Goal: Task Accomplishment & Management: Manage account settings

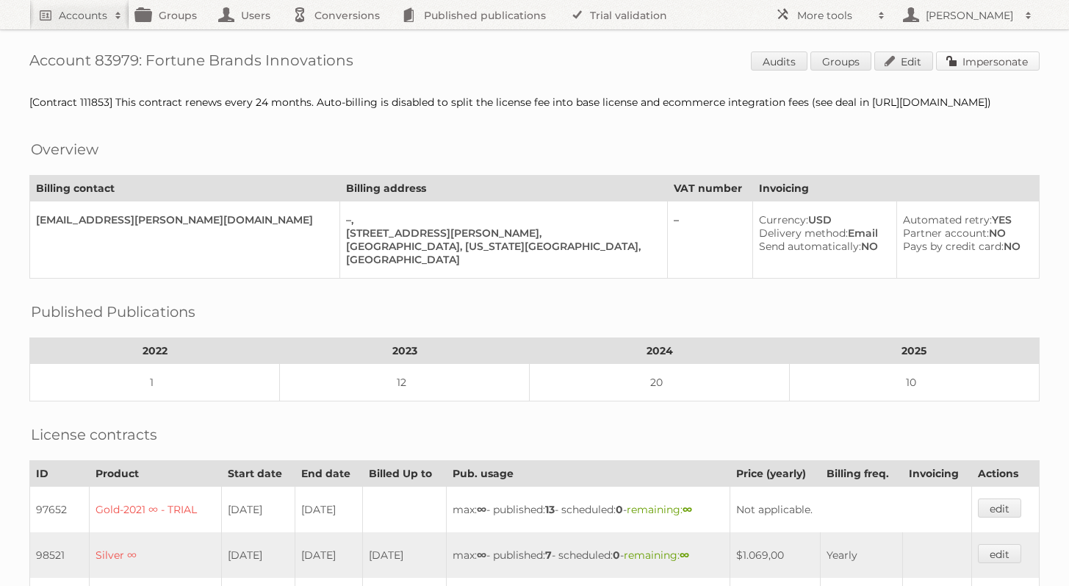
click at [949, 65] on link "Impersonate" at bounding box center [988, 60] width 104 height 19
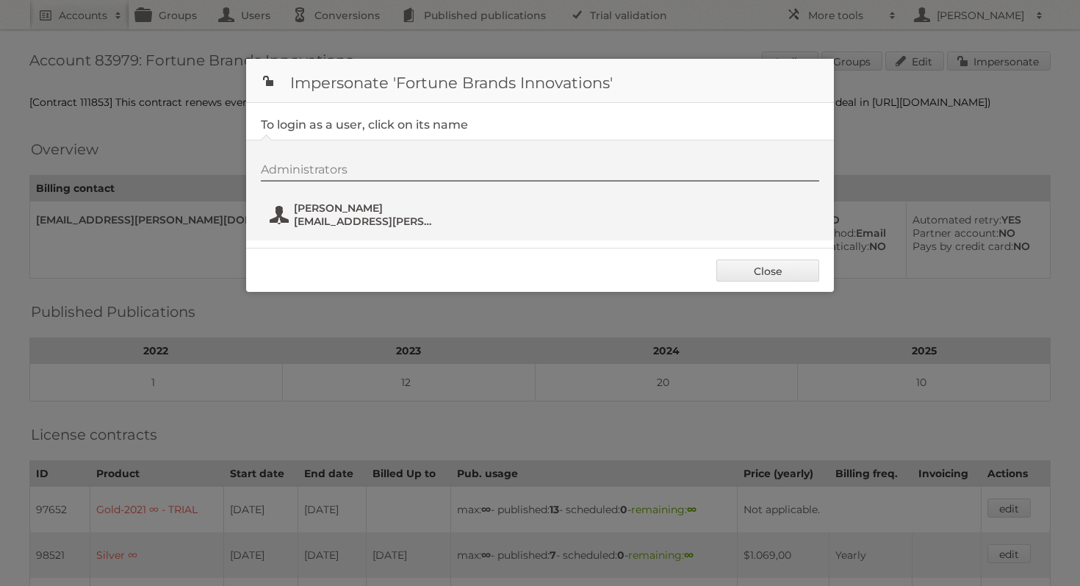
click at [370, 223] on span "kayla.kogelnik@moen.com" at bounding box center [365, 221] width 143 height 13
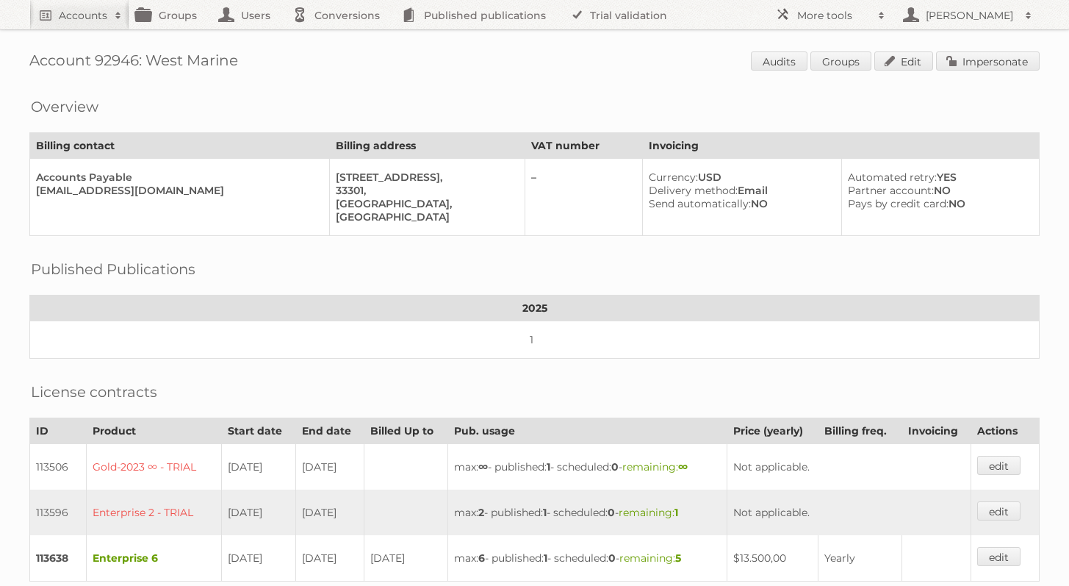
scroll to position [254, 0]
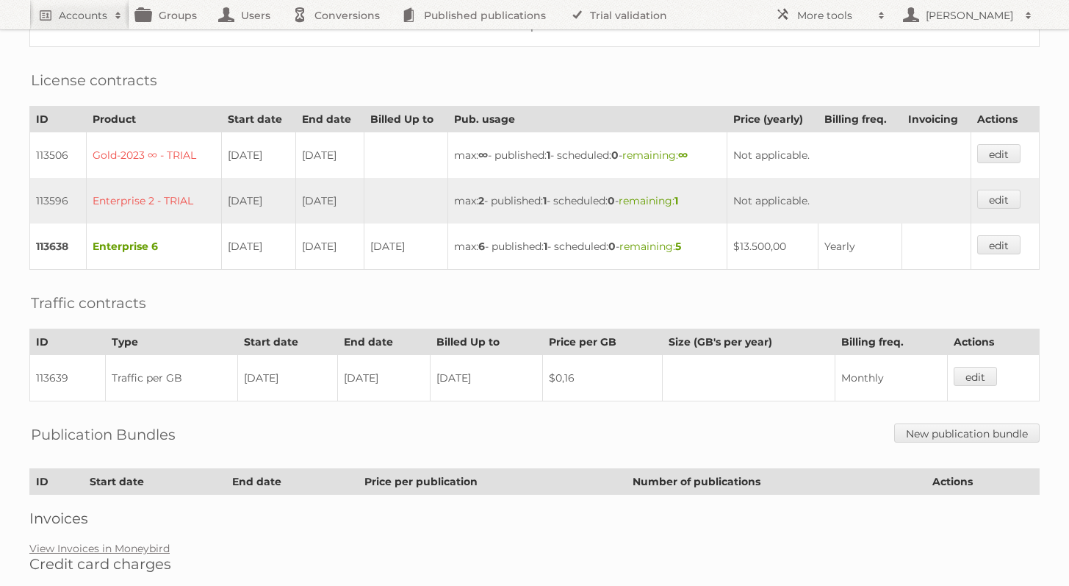
scroll to position [359, 0]
